Goal: Task Accomplishment & Management: Use online tool/utility

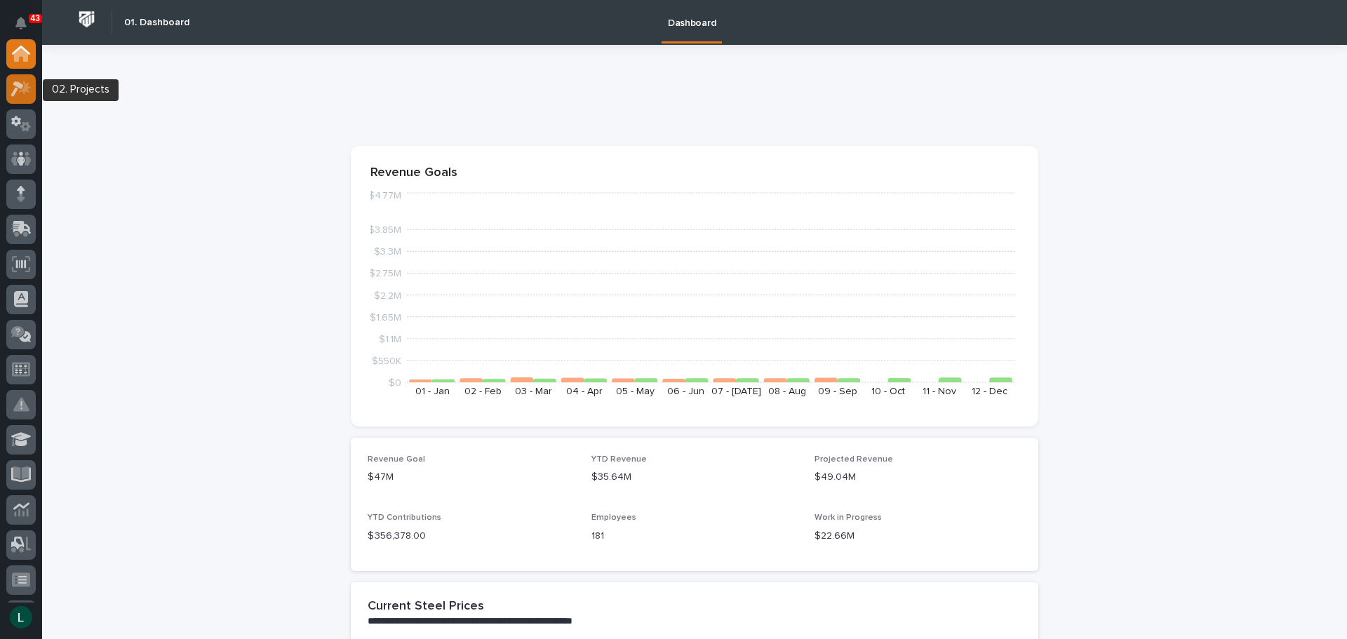
click at [18, 85] on icon at bounding box center [17, 88] width 13 height 15
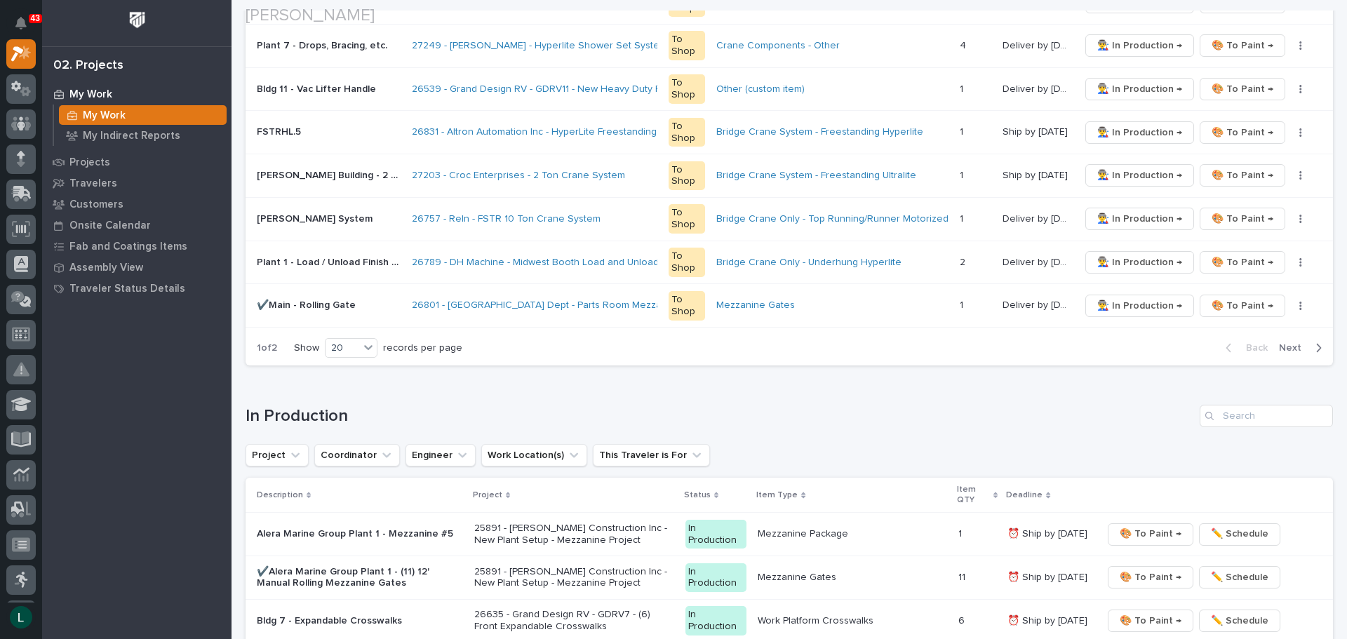
scroll to position [1122, 0]
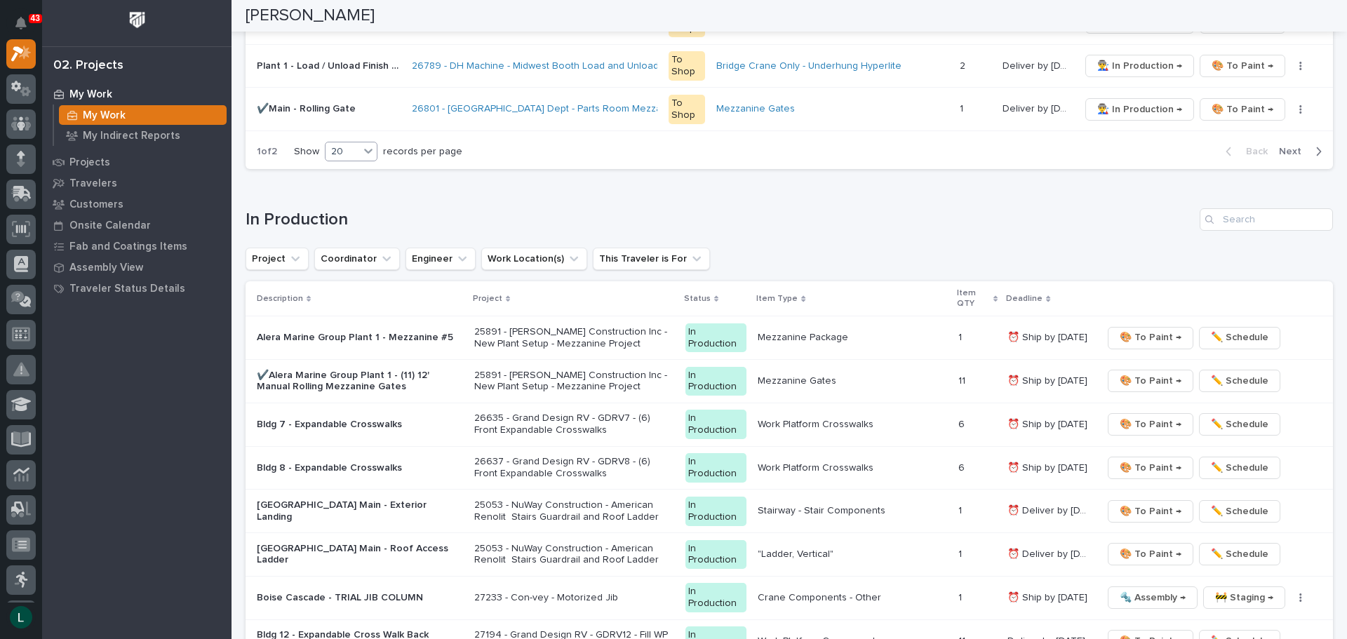
click at [345, 149] on div "20" at bounding box center [342, 151] width 34 height 15
click at [346, 201] on div "30" at bounding box center [352, 204] width 51 height 17
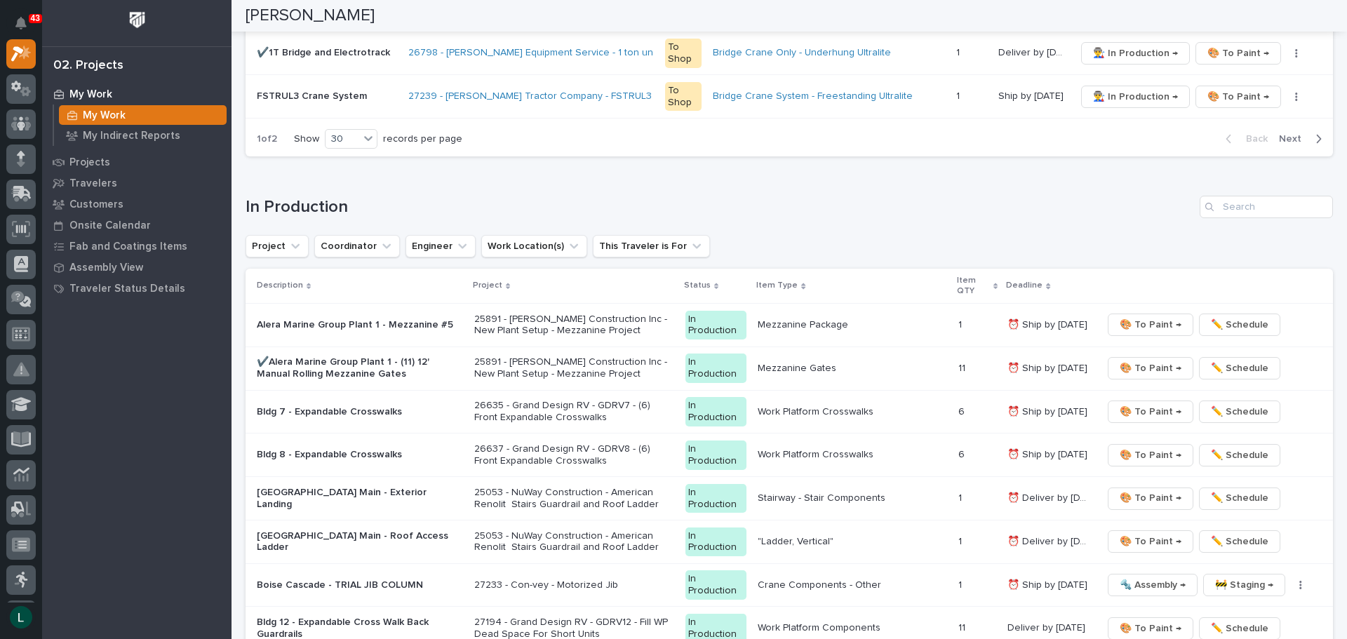
scroll to position [1549, 0]
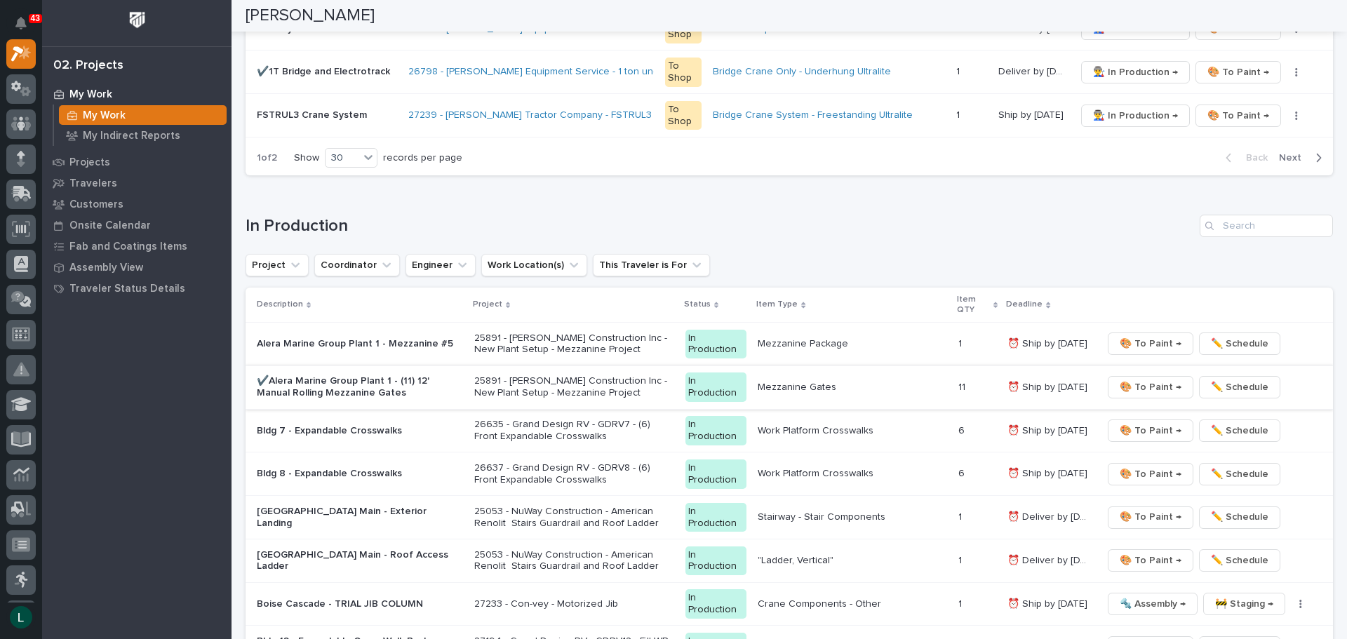
click at [1129, 383] on span "🎨 To Paint →" at bounding box center [1150, 387] width 62 height 17
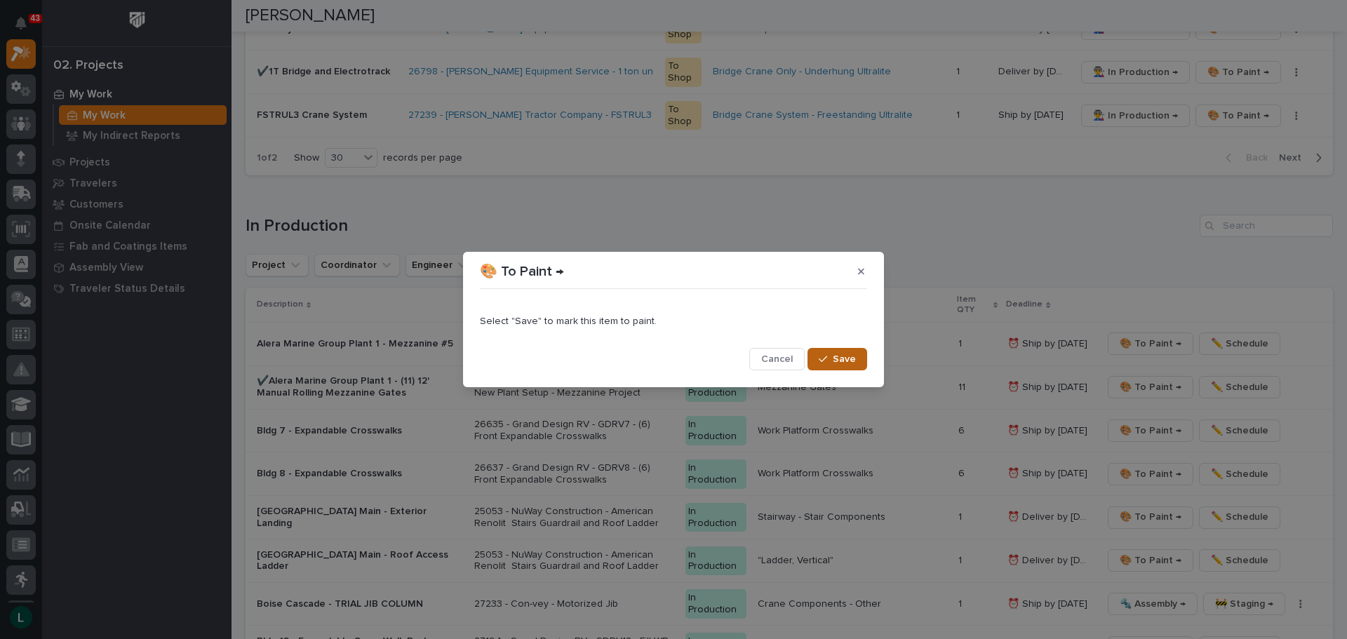
click at [847, 358] on span "Save" at bounding box center [844, 359] width 23 height 13
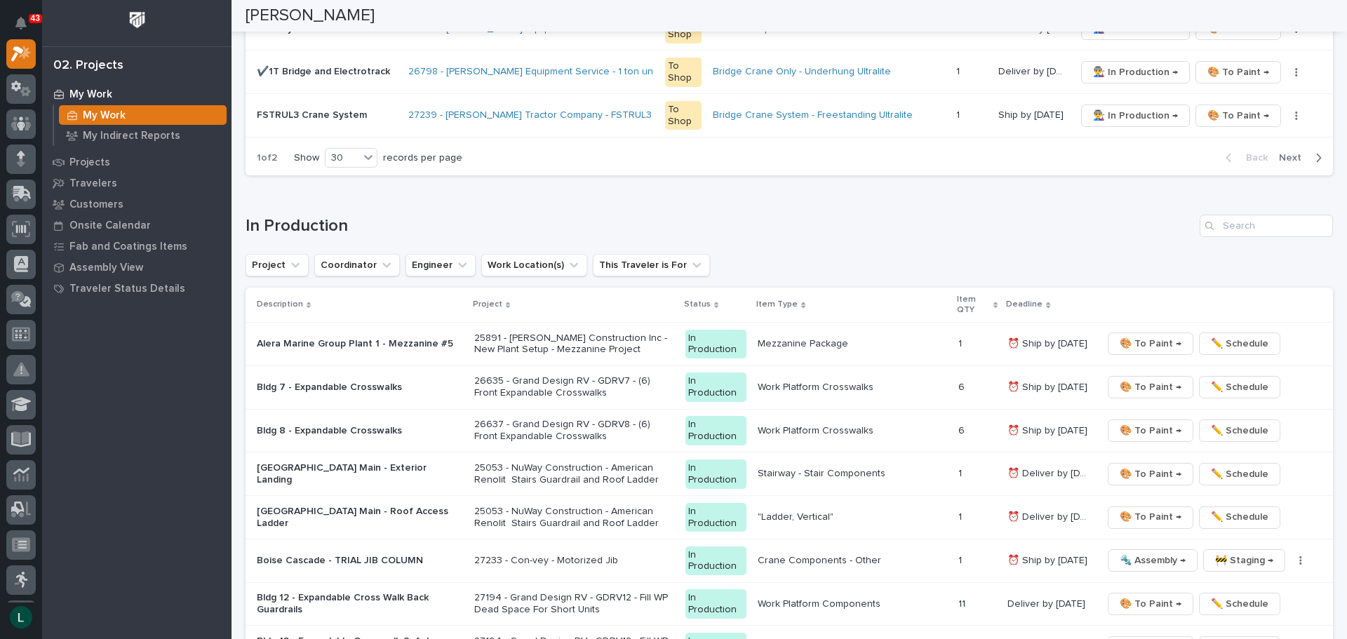
scroll to position [1528, 0]
